Goal: Task Accomplishment & Management: Complete application form

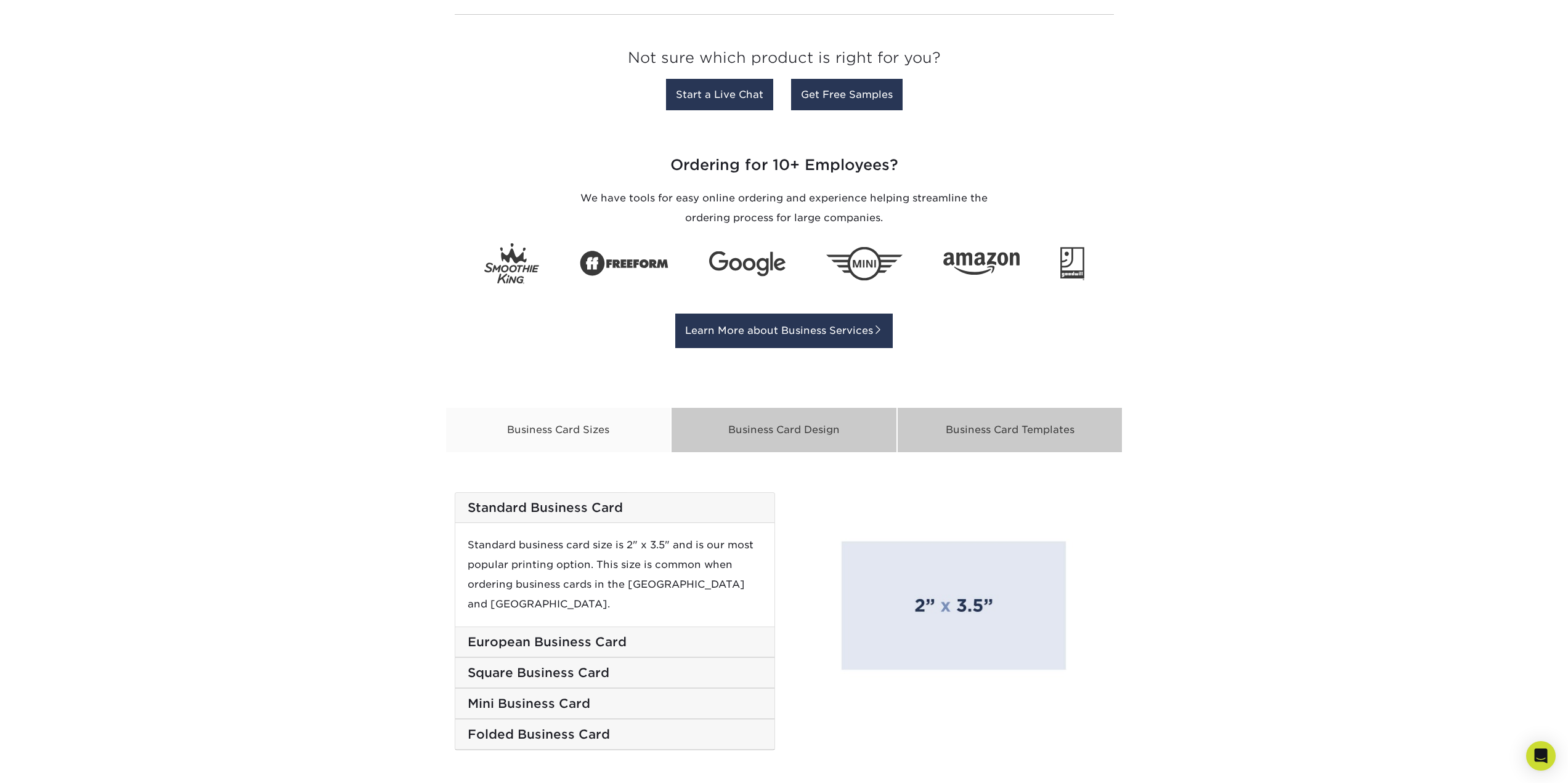
scroll to position [1664, 0]
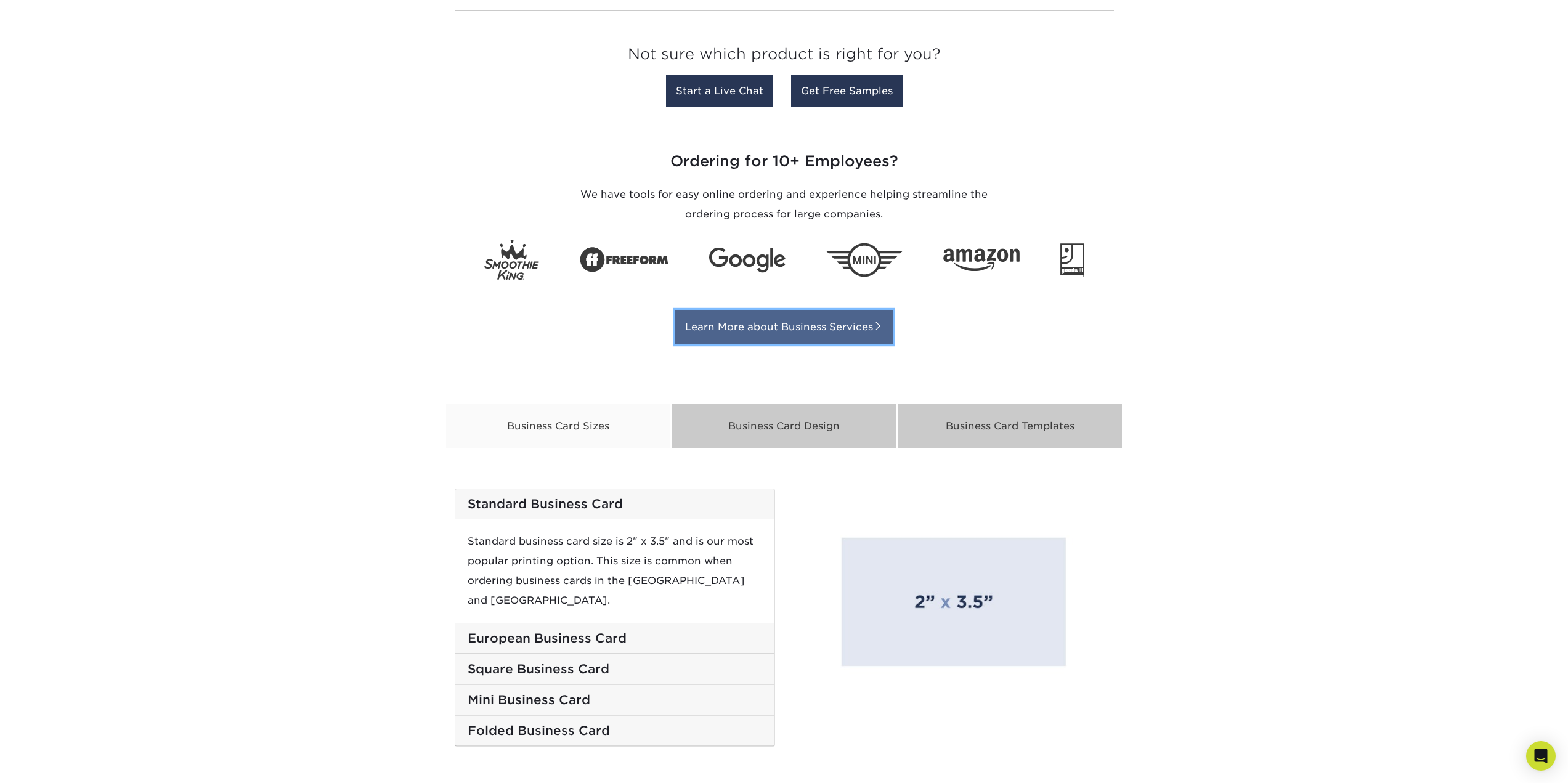
click at [815, 337] on link "Learn More about Business Services" at bounding box center [784, 327] width 218 height 34
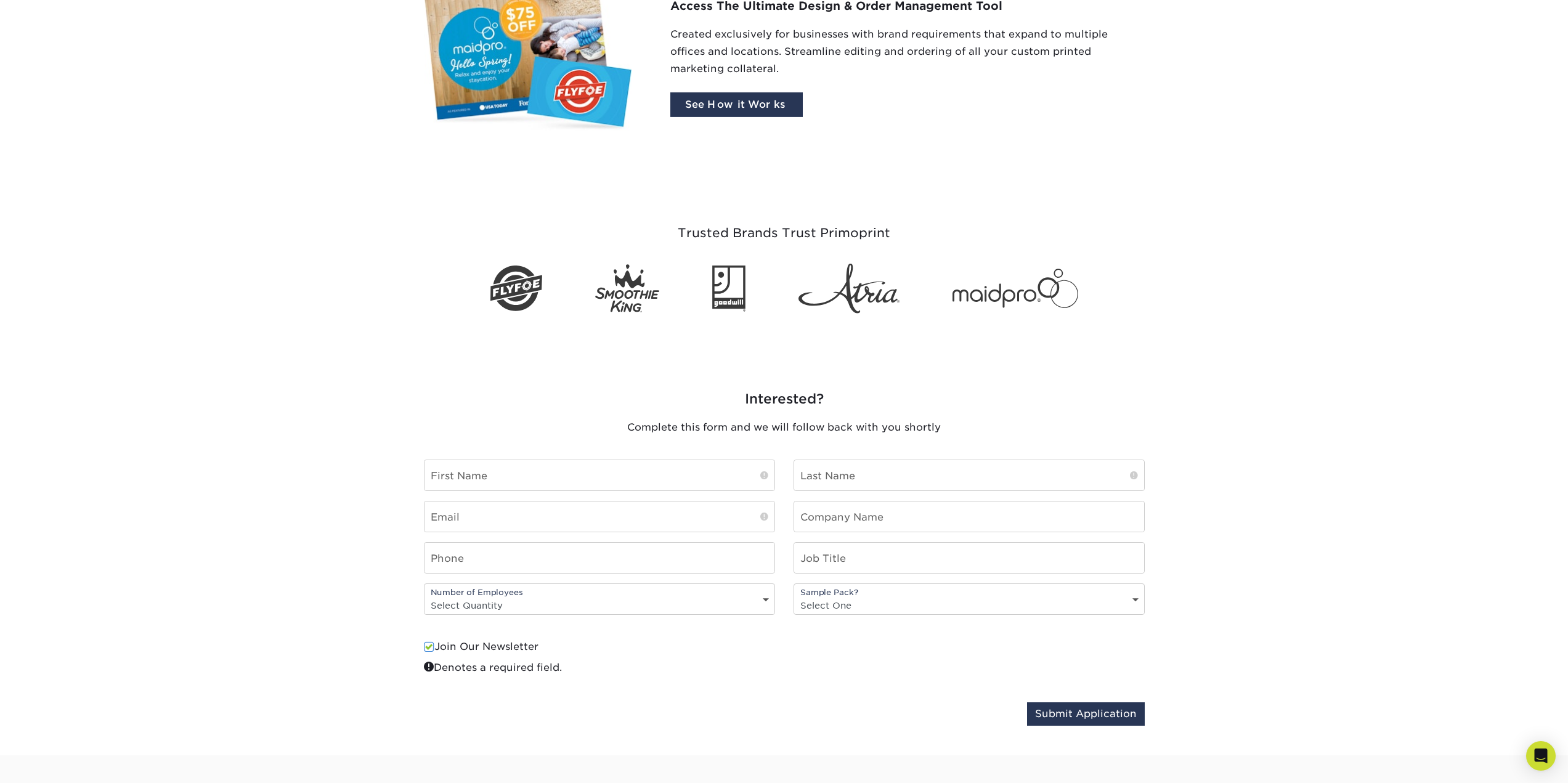
scroll to position [986, 0]
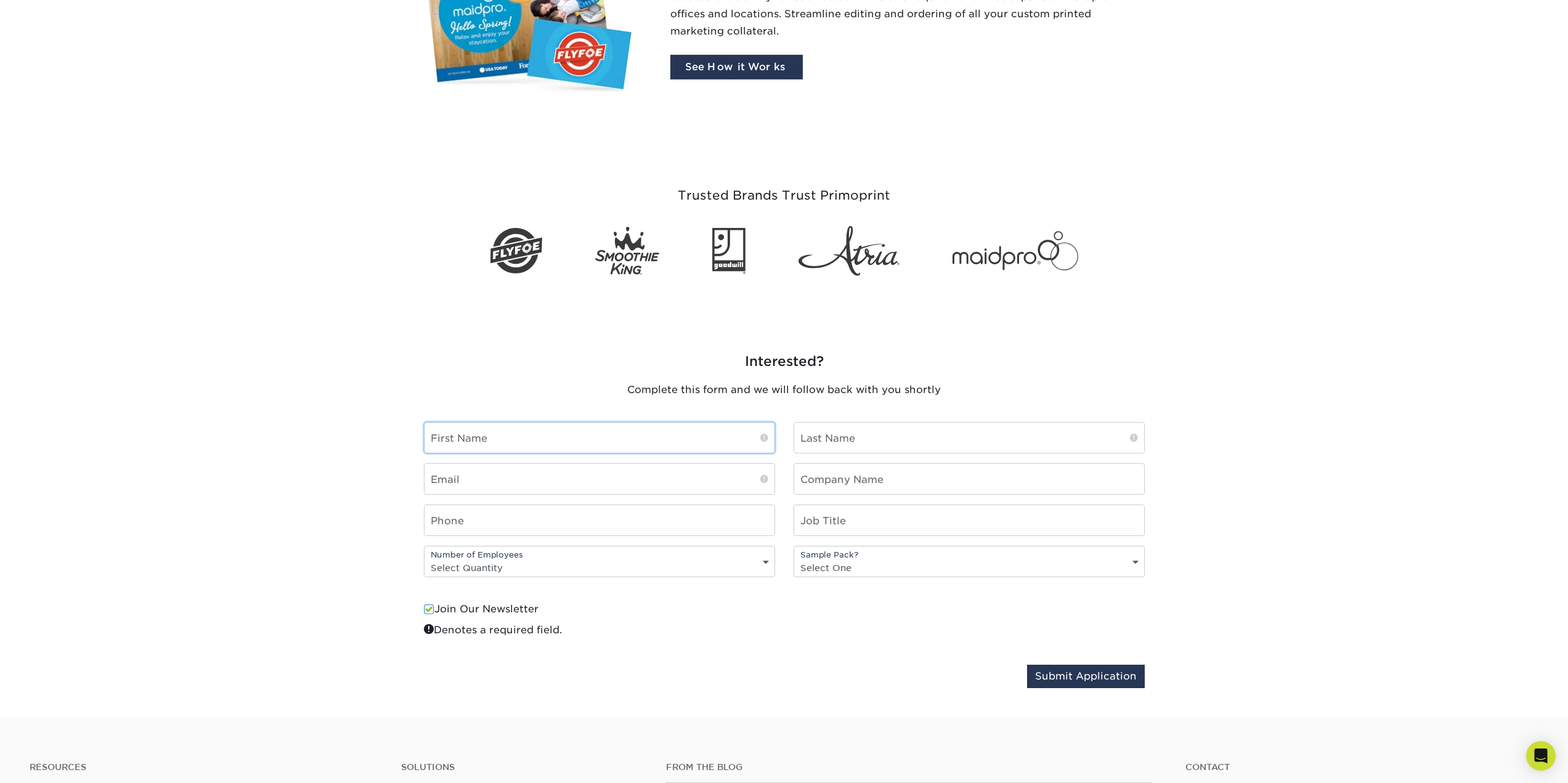
click at [607, 443] on input "text" at bounding box center [600, 438] width 350 height 30
type input "Melissa"
type input "Calix"
click at [606, 489] on input "melissa.calix@sophos.co,m" at bounding box center [600, 479] width 350 height 30
type input "melissa.calix@sophos.com"
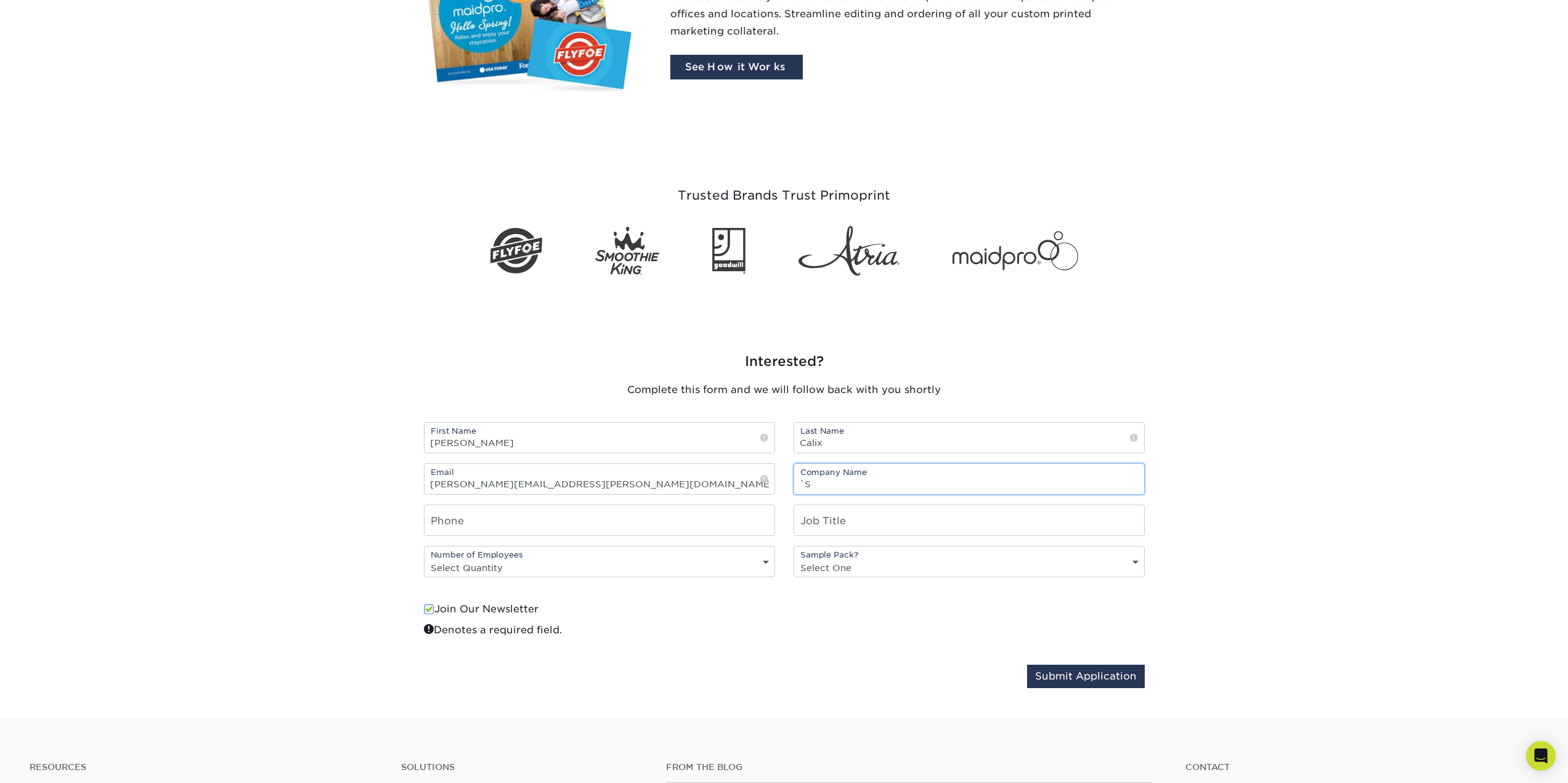
type input "`"
type input "Sophos.com"
type input "4"
drag, startPoint x: 894, startPoint y: 488, endPoint x: 836, endPoint y: 484, distance: 58.1
click at [836, 484] on input "Sophos.com" at bounding box center [970, 479] width 350 height 30
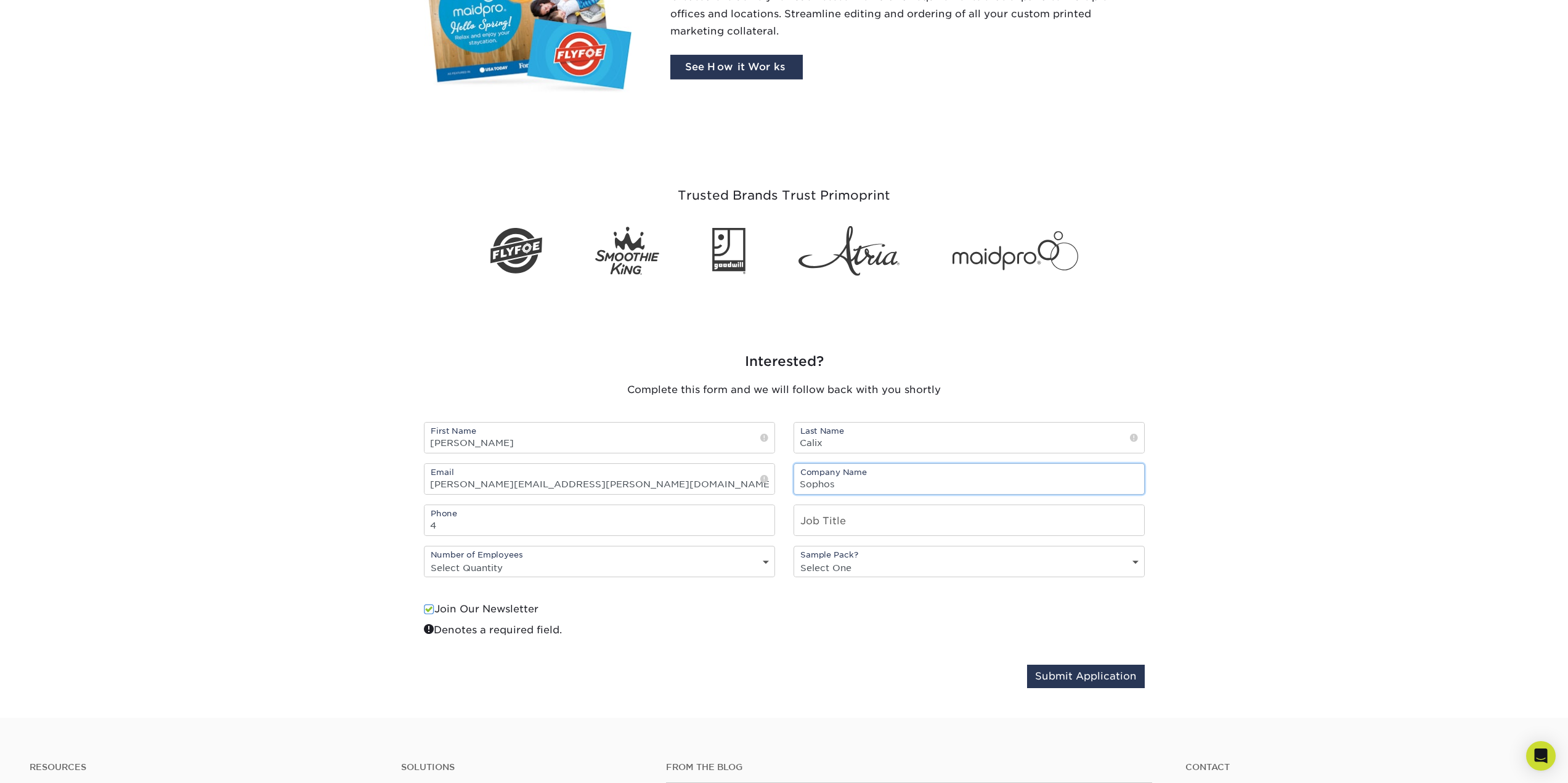
type input "Sophos"
click at [942, 508] on input "text" at bounding box center [970, 520] width 350 height 30
click at [518, 596] on fieldset "First Name Melissa Last Name Calix Email melissa.calix@sophos.com Company Name …" at bounding box center [784, 555] width 721 height 267
click at [517, 606] on label "Join Our Newsletter" at bounding box center [481, 609] width 115 height 15
click at [0, 0] on input "Join Our Newsletter" at bounding box center [0, 0] width 0 height 0
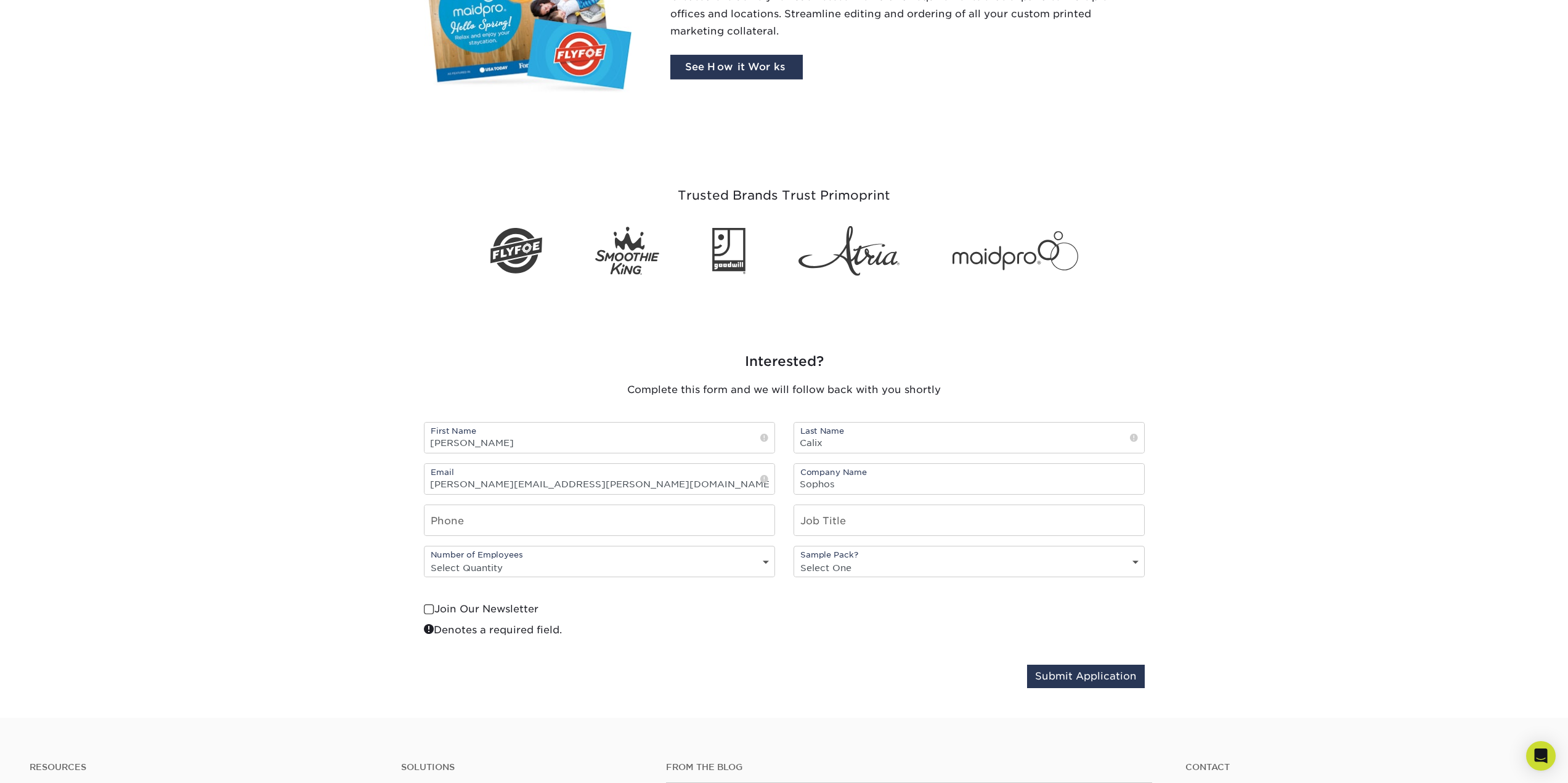
click at [543, 566] on select "Select Quantity 10 - 49 employees 50 - 199 employees 200+ employees" at bounding box center [600, 568] width 350 height 18
click at [754, 660] on fieldset "First Name Melissa Last Name Calix Email melissa.calix@sophos.com Company Name …" at bounding box center [784, 555] width 721 height 267
click at [952, 552] on div "Sample Pack? Select One No Yes" at bounding box center [969, 561] width 351 height 31
click at [946, 571] on select "Select One No Yes" at bounding box center [970, 568] width 350 height 18
click at [825, 663] on fieldset "First Name Melissa Last Name Calix Email melissa.calix@sophos.com Company Name …" at bounding box center [784, 555] width 721 height 267
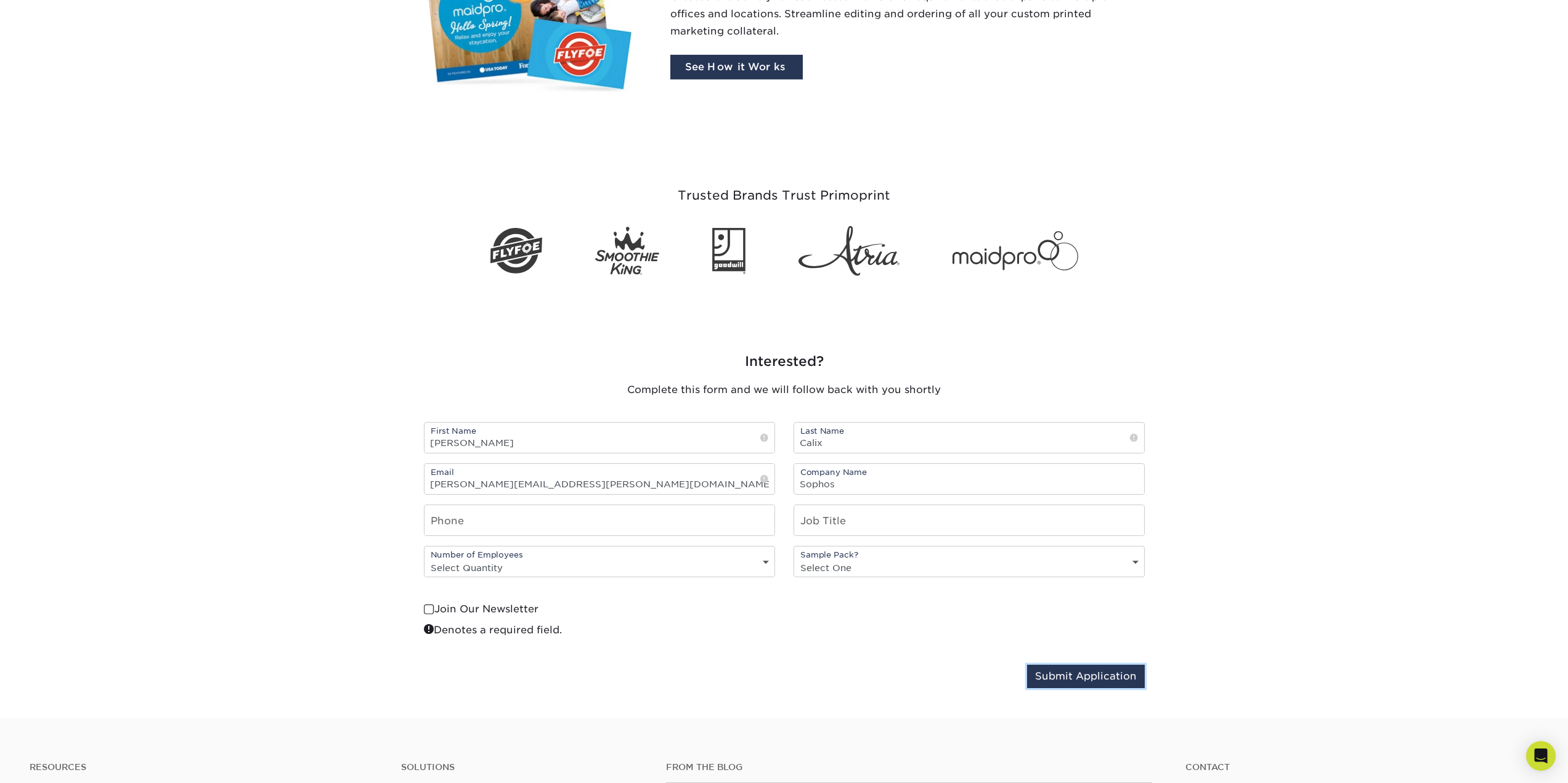
click at [1108, 682] on button "Submit Application" at bounding box center [1086, 677] width 118 height 23
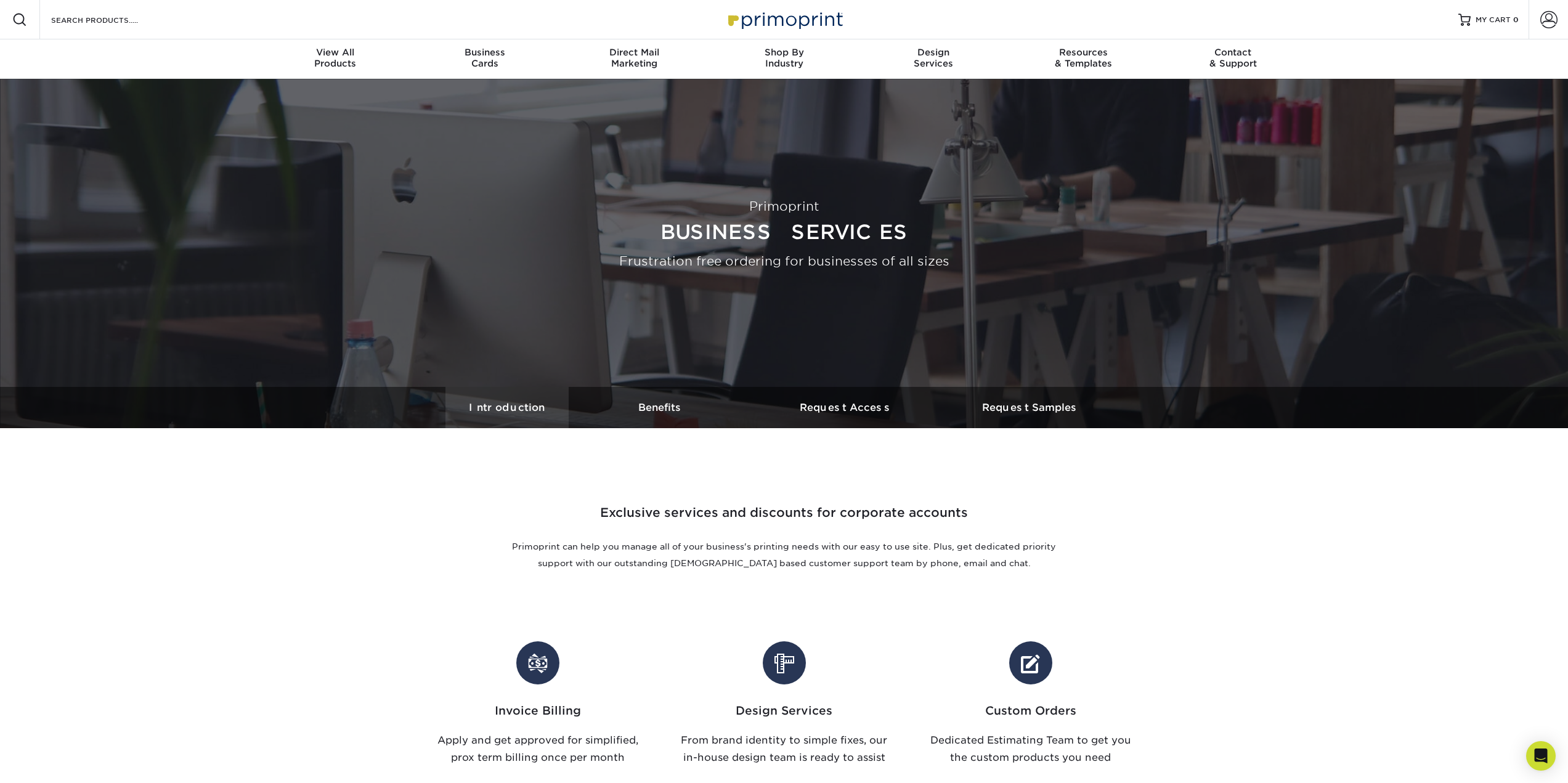
click at [513, 410] on h3 "Introduction" at bounding box center [507, 408] width 124 height 12
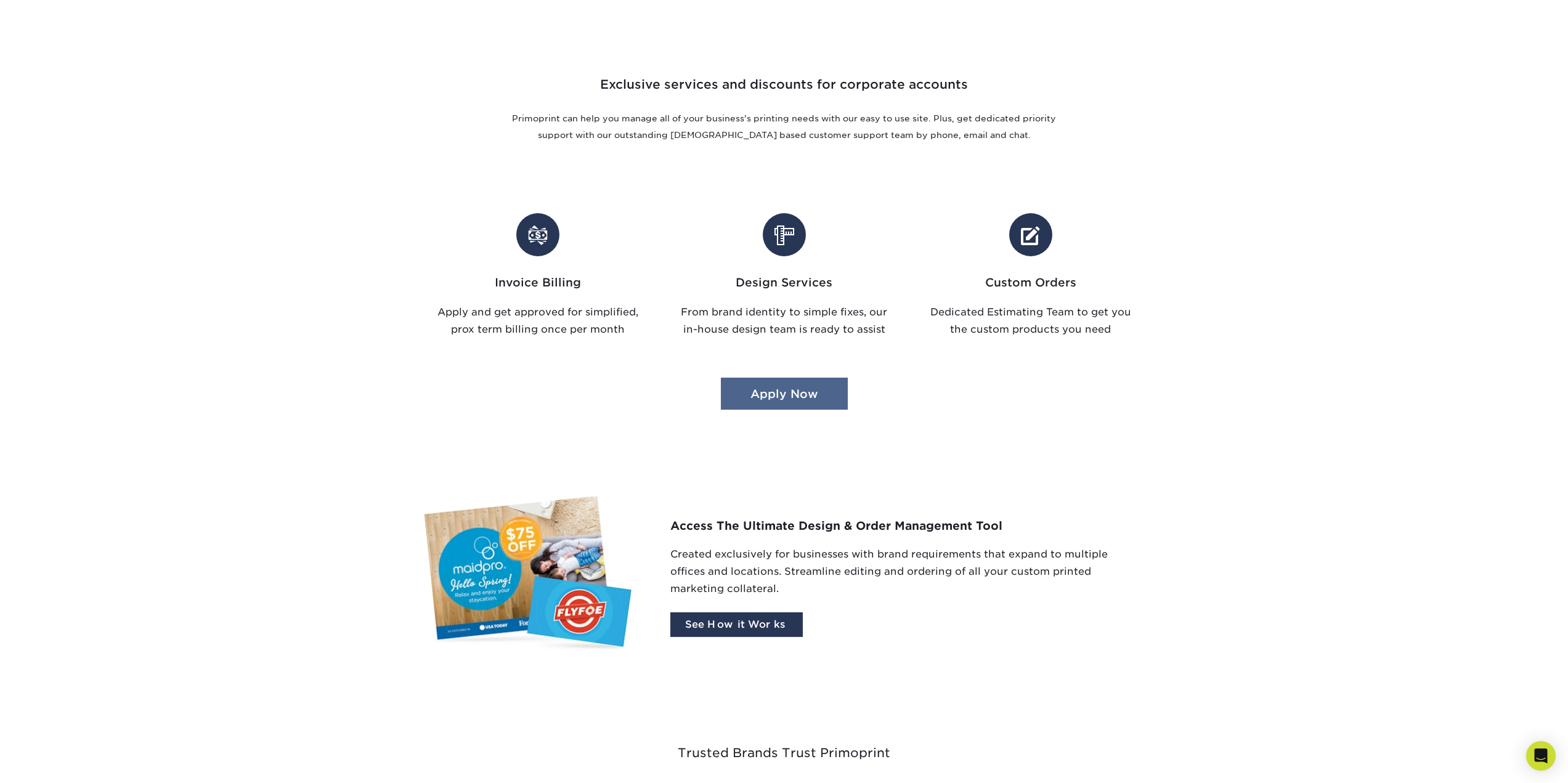
scroll to position [675, 0]
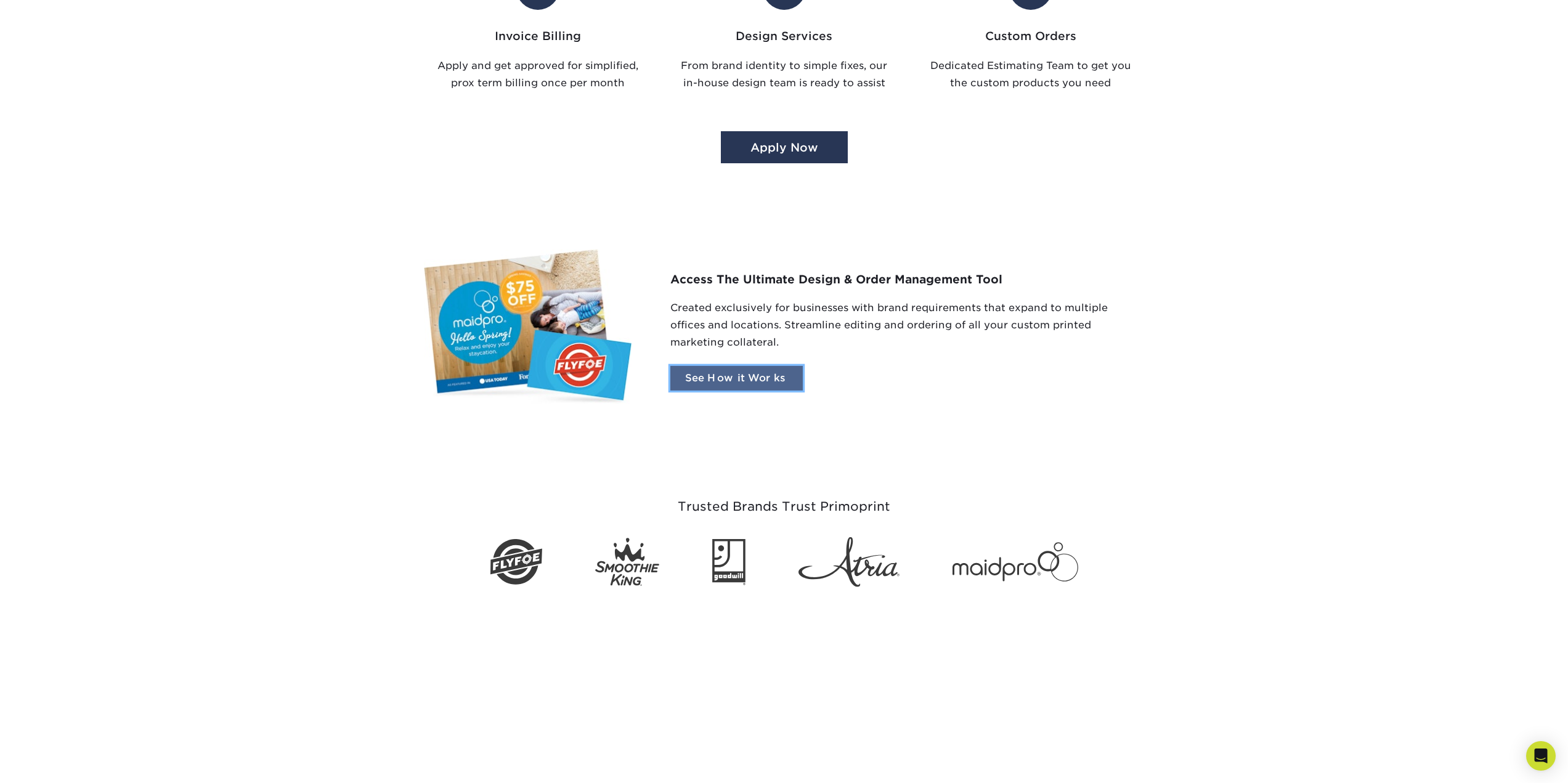
click at [742, 382] on link "See How it Works" at bounding box center [736, 377] width 132 height 24
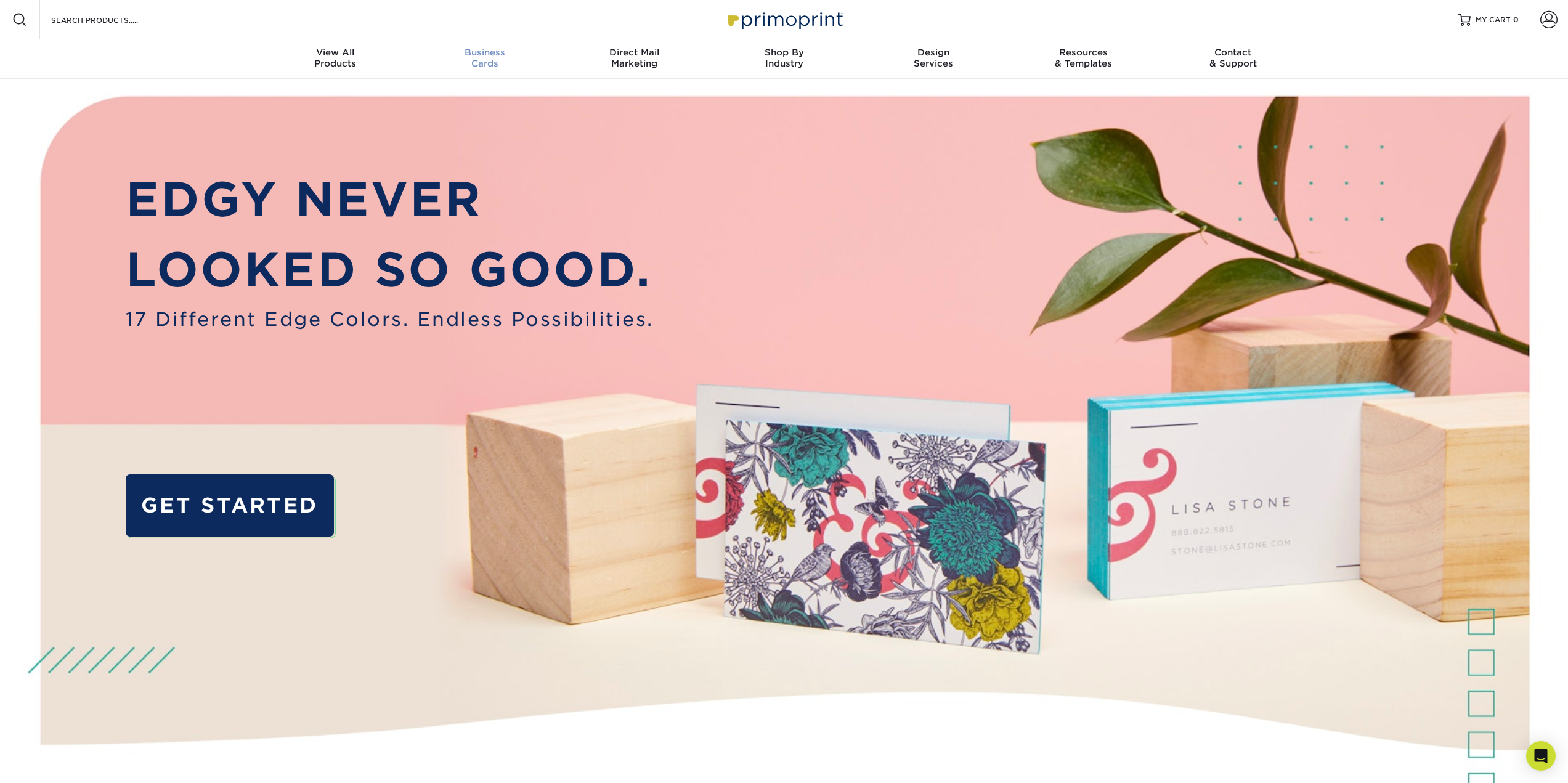
click at [500, 53] on span "Business" at bounding box center [484, 52] width 150 height 11
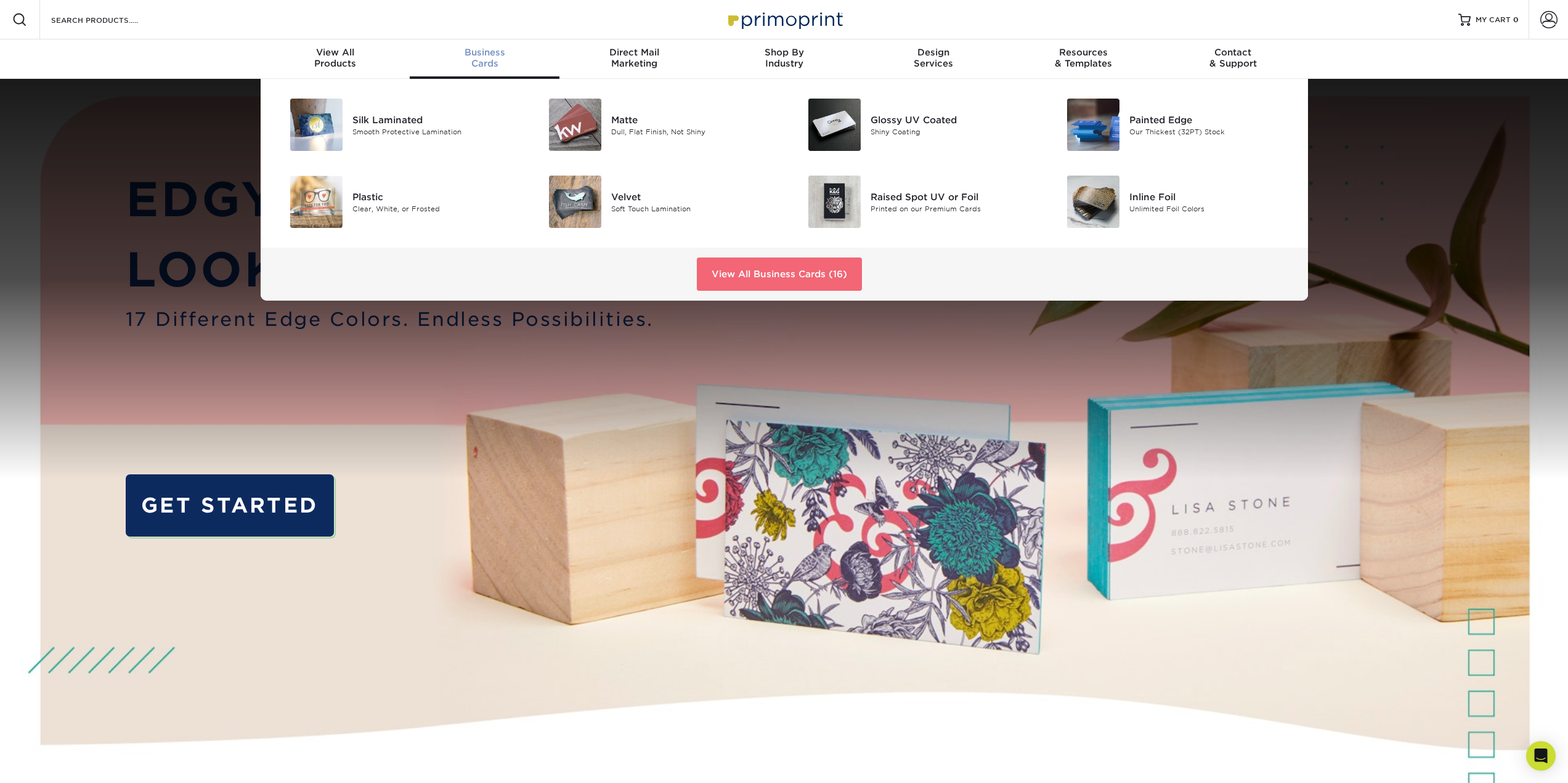
click at [800, 265] on link "View All Business Cards (16)" at bounding box center [780, 274] width 165 height 33
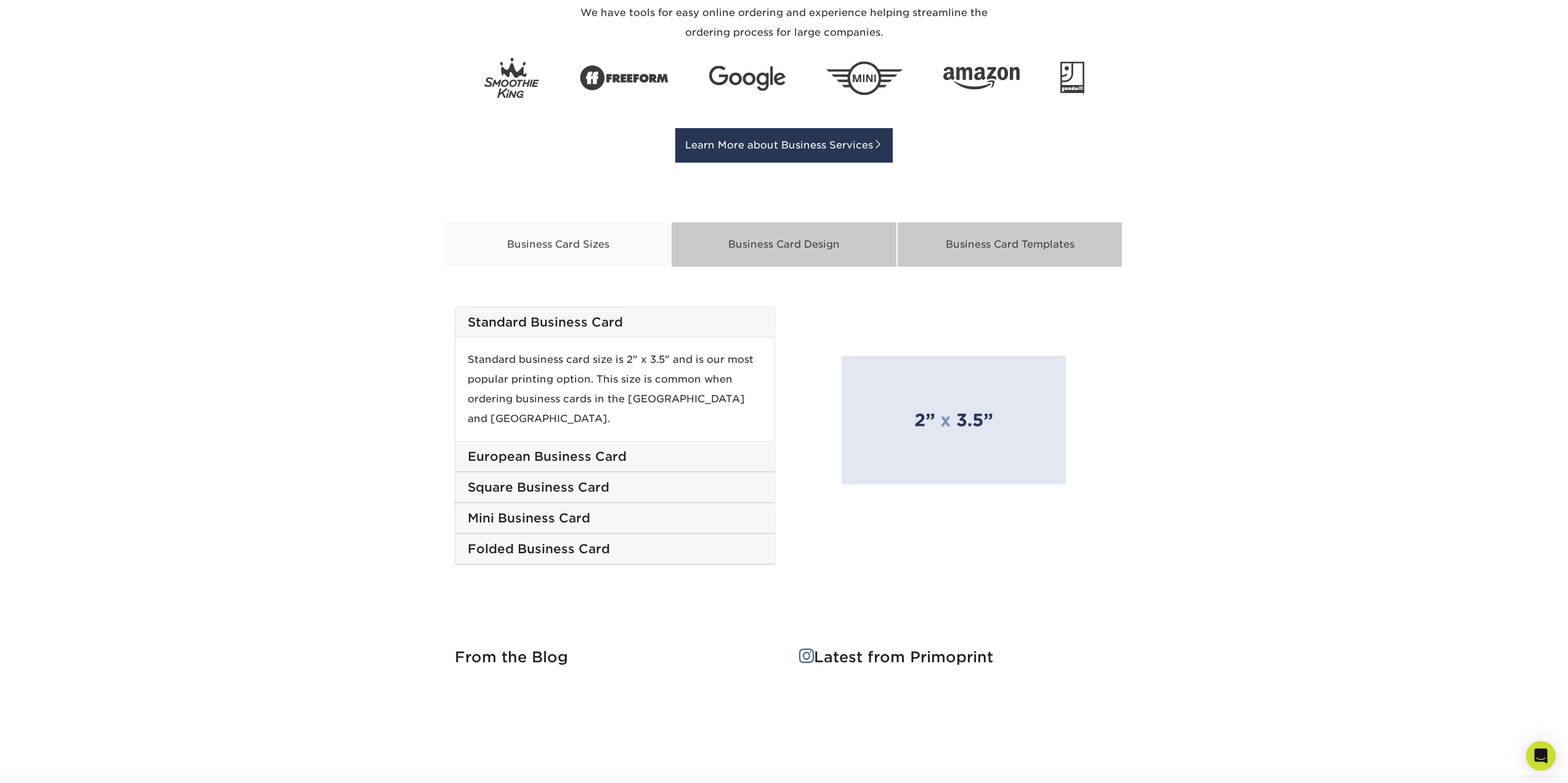
scroll to position [1849, 0]
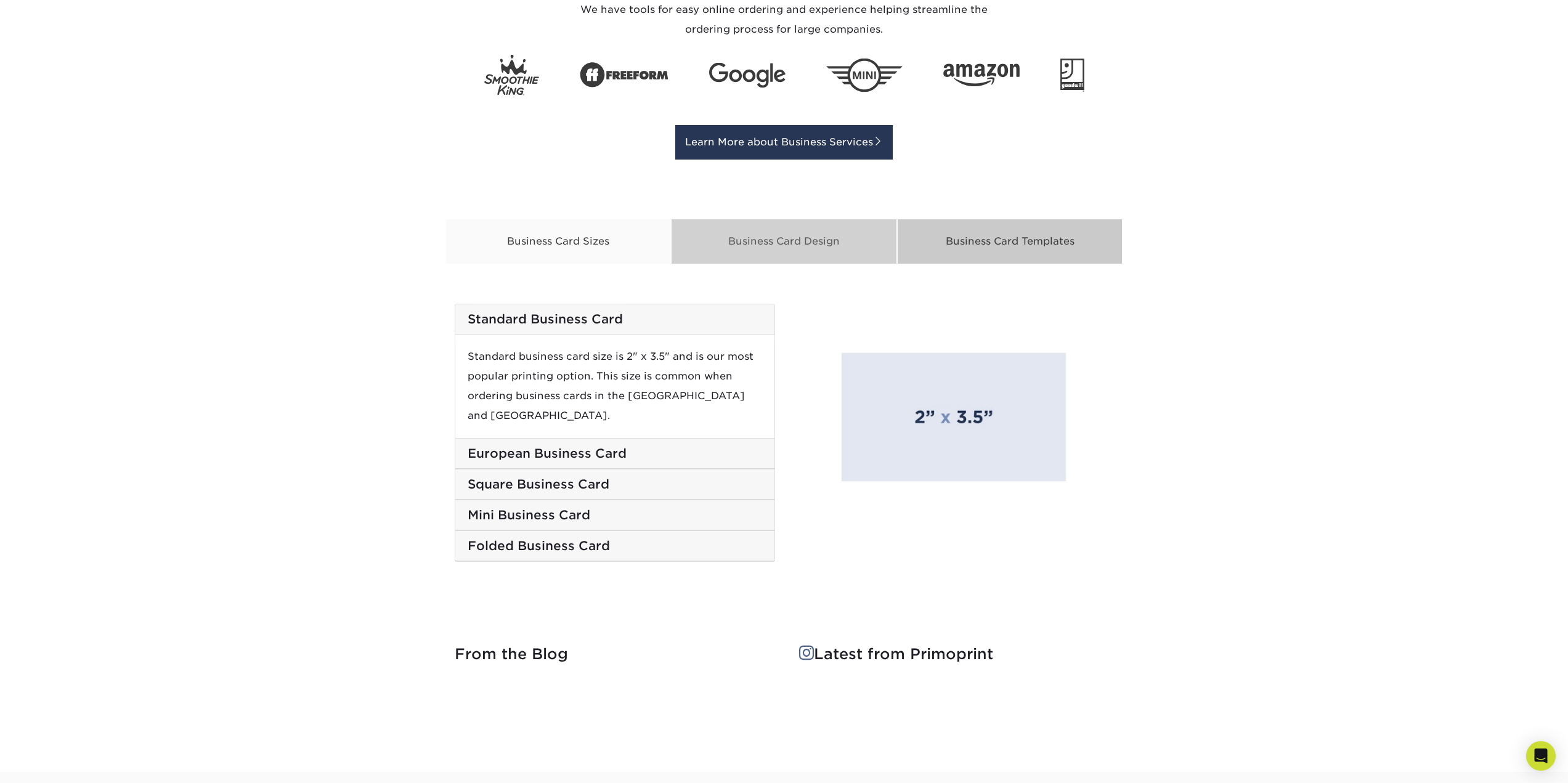
click at [748, 240] on div "Business Card Design" at bounding box center [784, 241] width 227 height 46
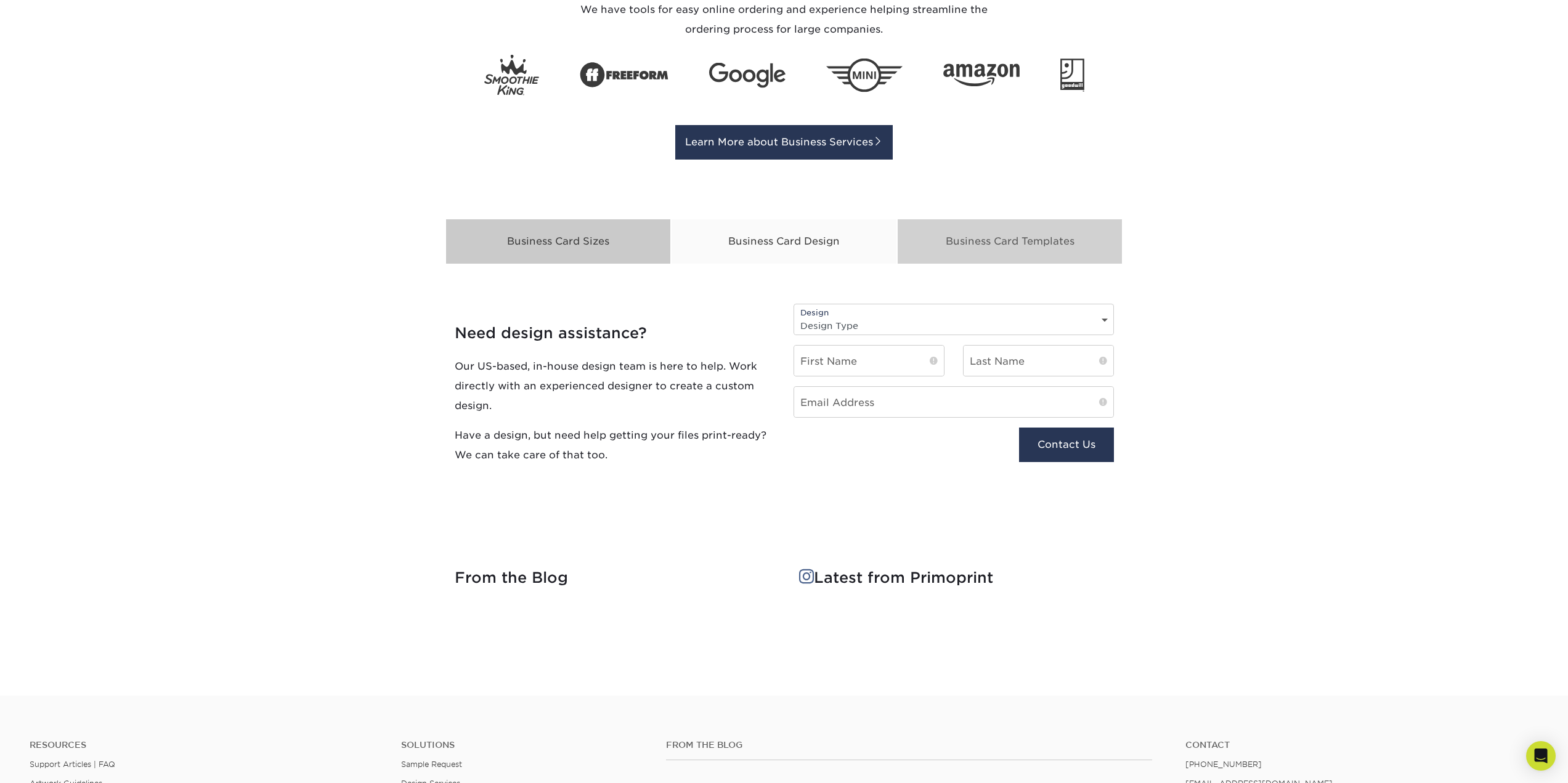
click at [1000, 220] on div "Business Card Templates" at bounding box center [1010, 241] width 227 height 46
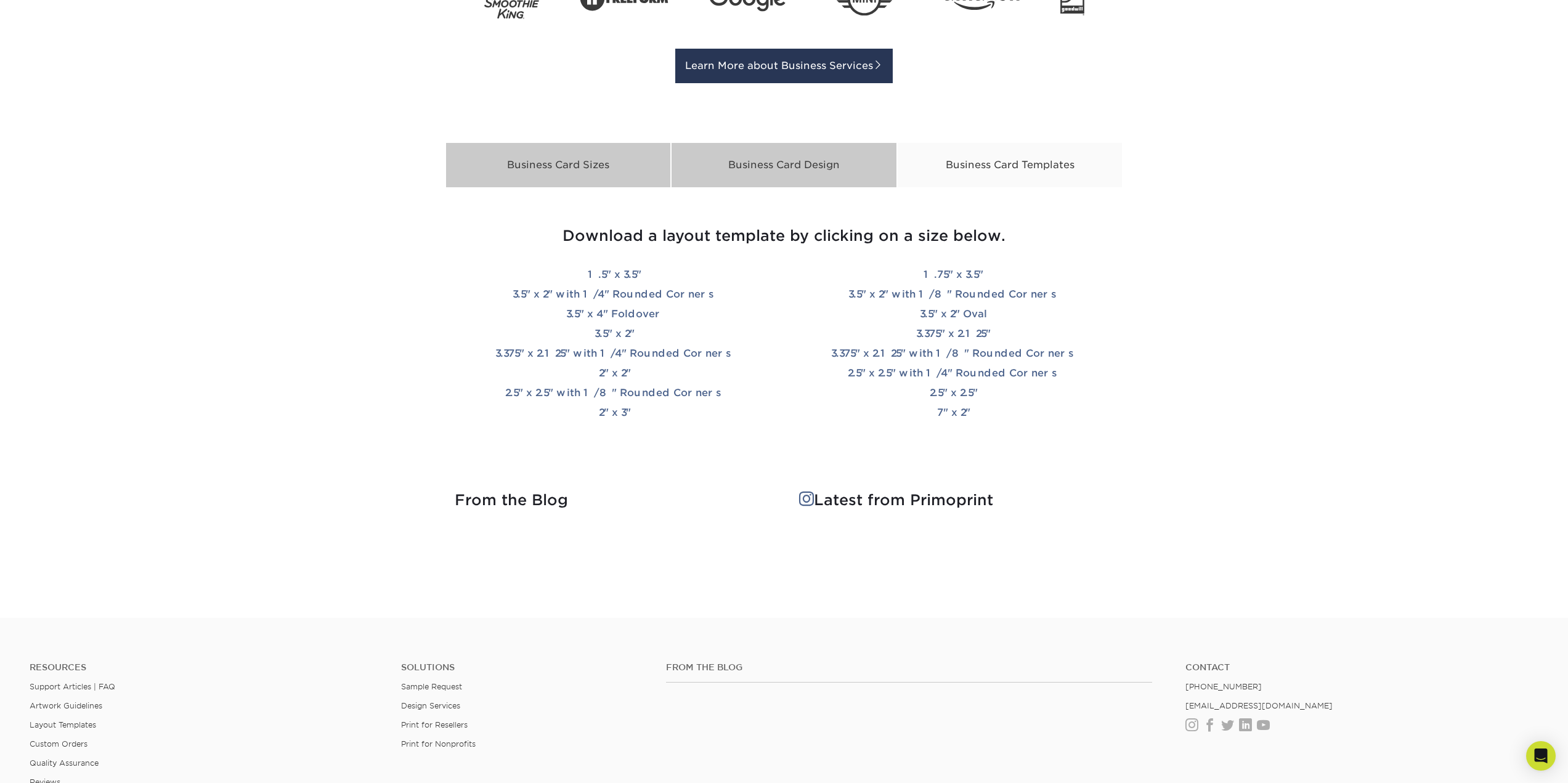
scroll to position [2034, 0]
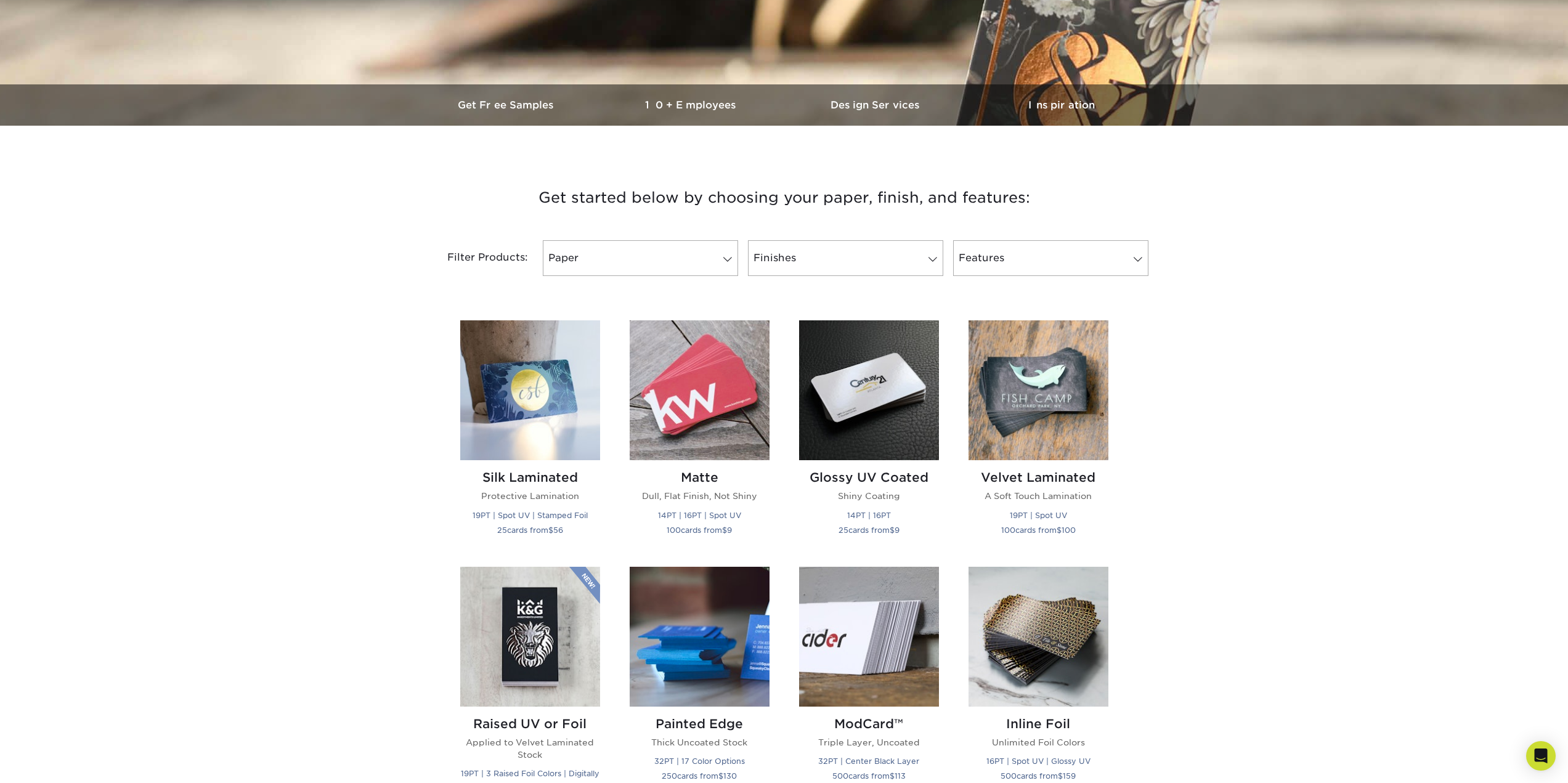
scroll to position [246, 0]
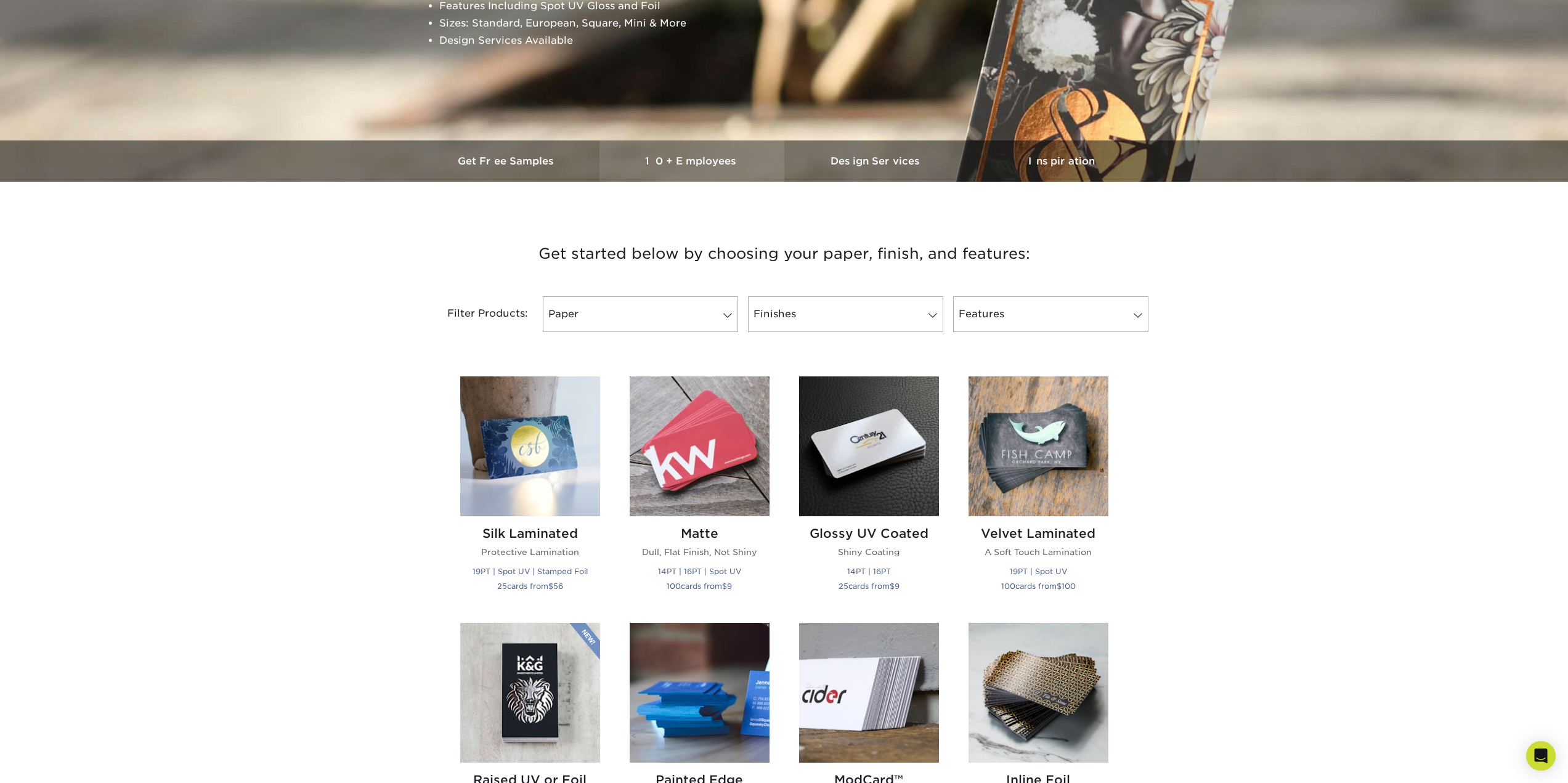
click at [704, 159] on h3 "10+ Employees" at bounding box center [692, 161] width 185 height 12
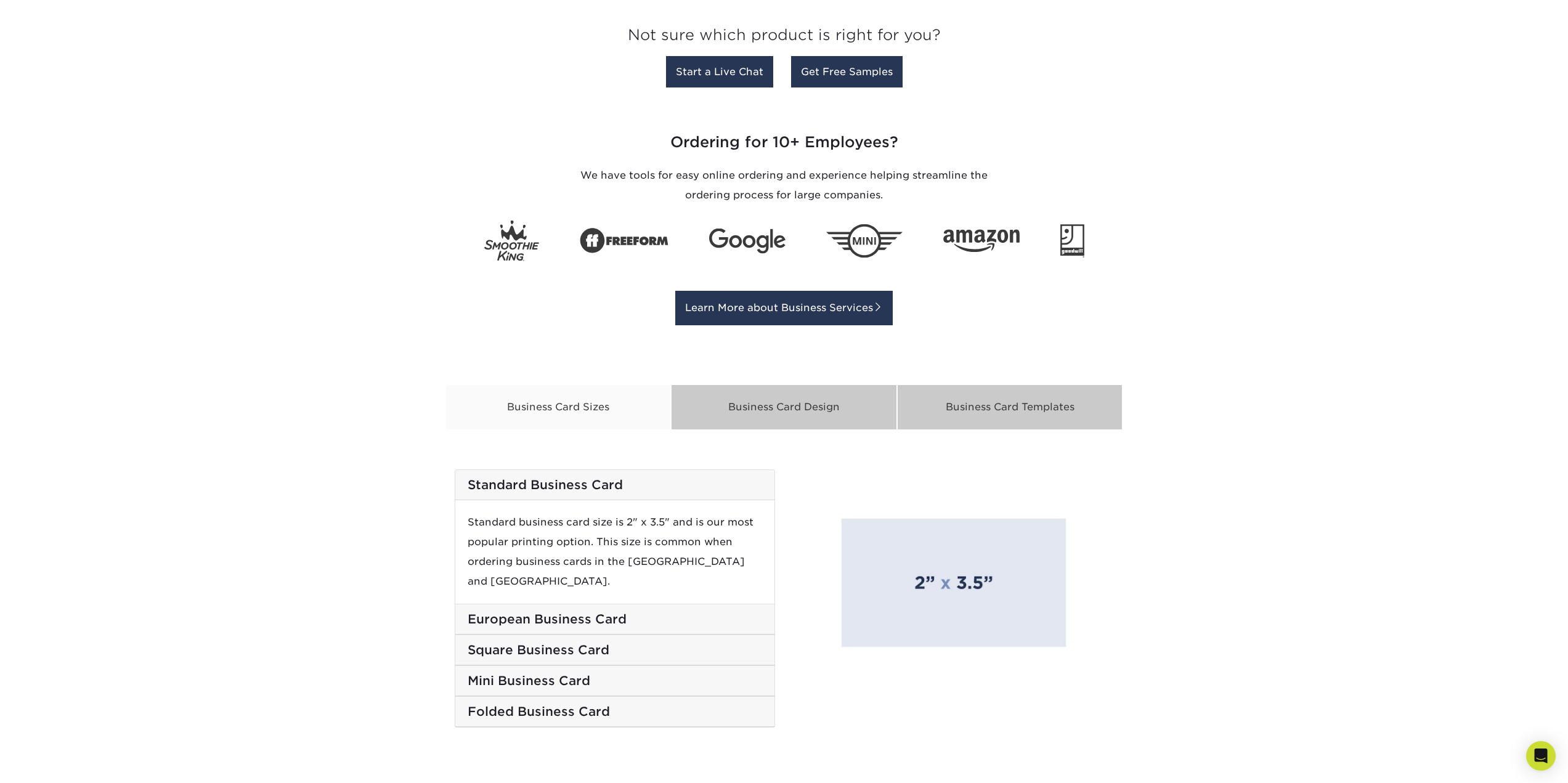
scroll to position [1622, 0]
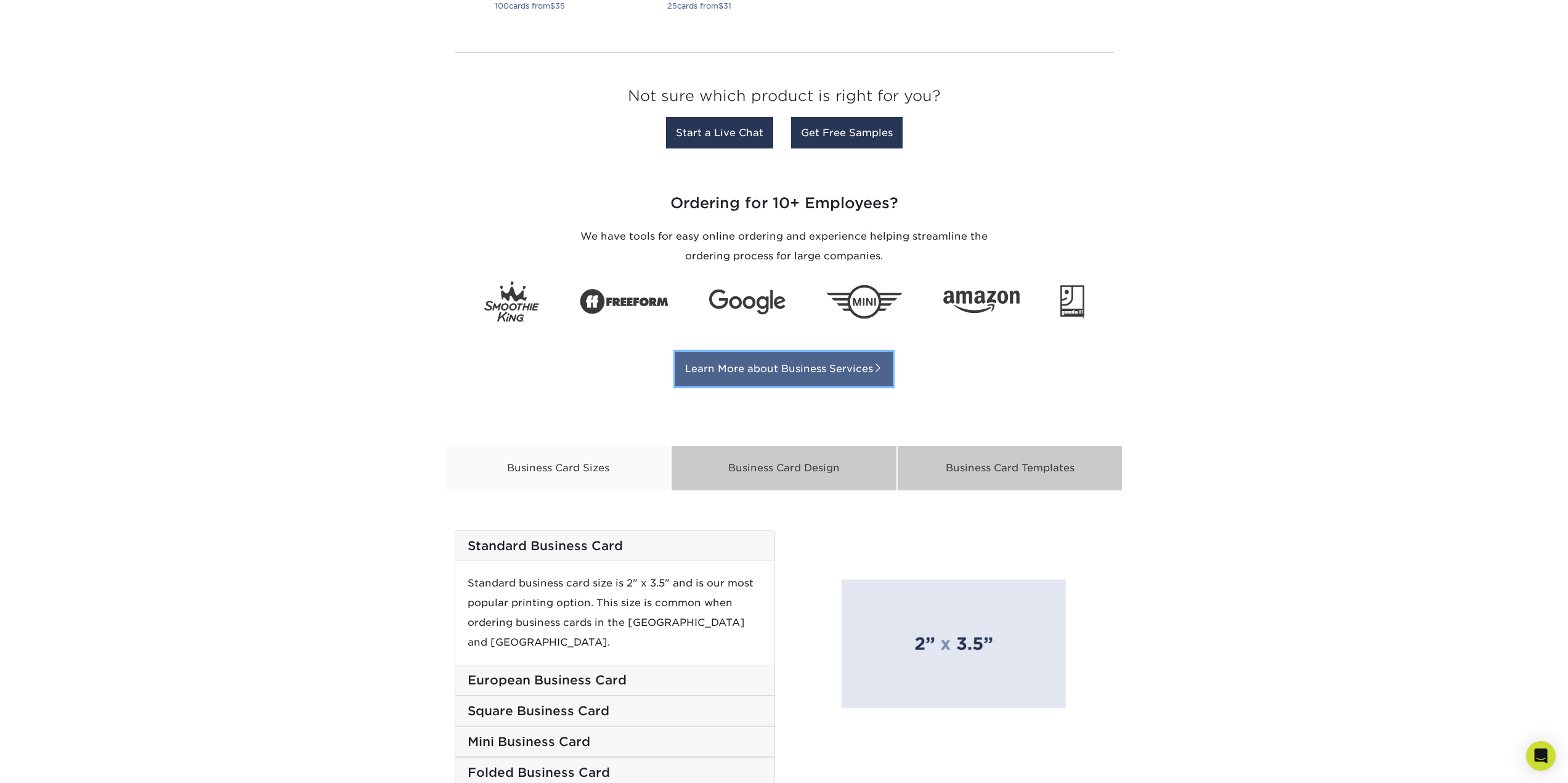
click at [856, 369] on link "Learn More about Business Services" at bounding box center [784, 369] width 218 height 34
